Goal: Use online tool/utility: Utilize a website feature to perform a specific function

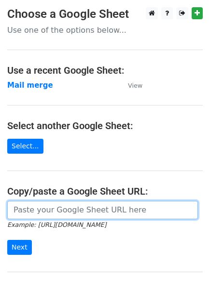
click at [65, 210] on input "url" at bounding box center [102, 210] width 190 height 18
paste input "[URL][DOMAIN_NAME]"
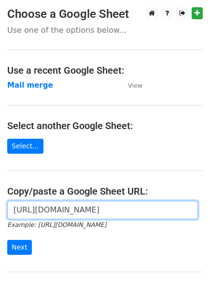
scroll to position [92, 0]
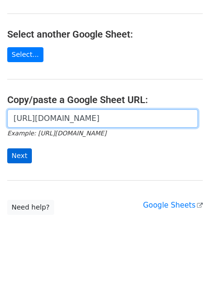
type input "https://docs.google.com/spreadsheets/d/15XMlOzaN1vr6r3AIVcPO4R35eGf3mO04gfEZg5y…"
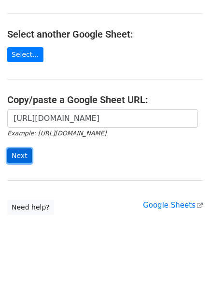
scroll to position [0, 0]
click at [21, 159] on input "Next" at bounding box center [19, 155] width 25 height 15
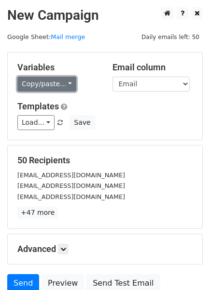
click at [47, 85] on link "Copy/paste..." at bounding box center [46, 84] width 59 height 15
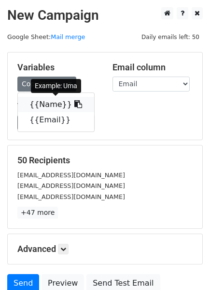
click at [46, 111] on link "{{Name}}" at bounding box center [56, 104] width 76 height 15
